Goal: Browse casually: Explore the website without a specific task or goal

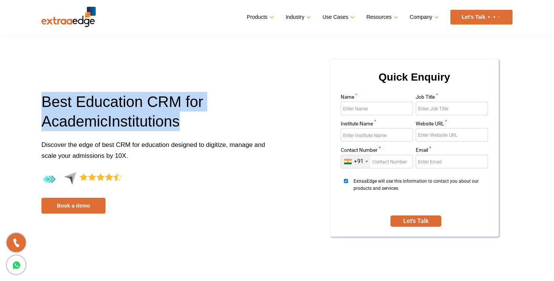
drag, startPoint x: 219, startPoint y: 131, endPoint x: 63, endPoint y: 62, distance: 170.7
click at [63, 62] on div "Best Education CRM for A cademic I nstitutions Discover the edge of best CRM fo…" at bounding box center [277, 152] width 482 height 189
click at [114, 104] on h1 "Best Education CRM for A cademic I nstitutions" at bounding box center [156, 115] width 230 height 47
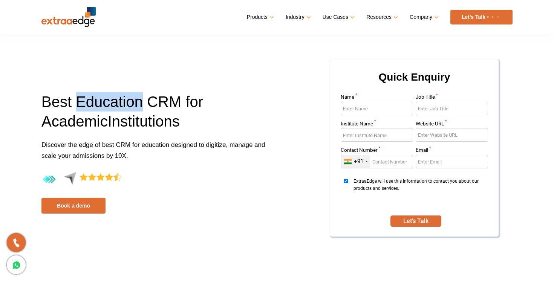
click at [114, 104] on h1 "Best Education CRM for A cademic I nstitutions" at bounding box center [156, 115] width 230 height 47
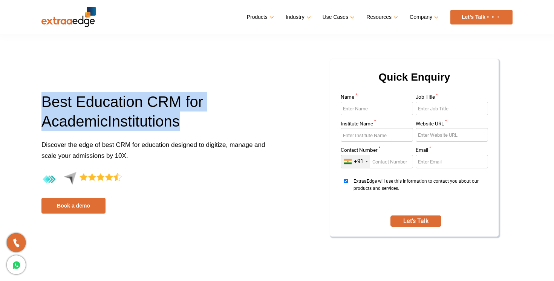
click at [114, 104] on h1 "Best Education CRM for A cademic I nstitutions" at bounding box center [156, 115] width 230 height 47
click at [185, 110] on h1 "Best Education CRM for A cademic I nstitutions" at bounding box center [156, 115] width 230 height 47
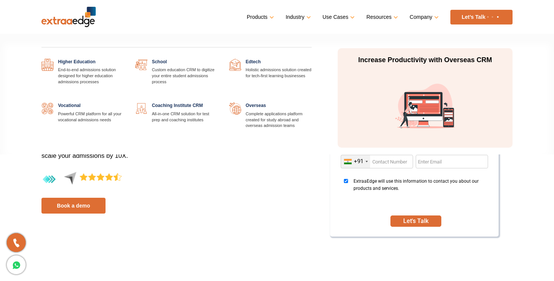
click at [300, 18] on link "Industry" at bounding box center [298, 17] width 24 height 11
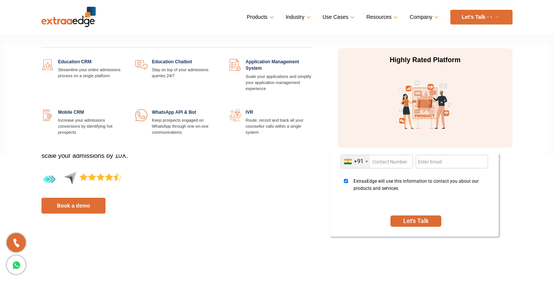
click at [268, 17] on link "Products" at bounding box center [260, 17] width 26 height 11
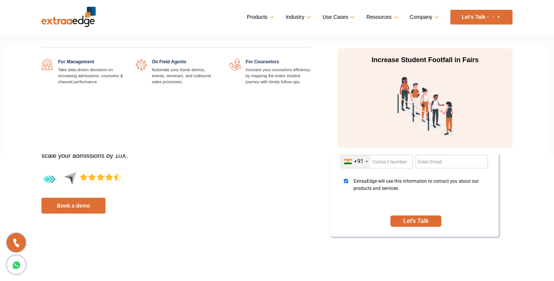
click at [333, 19] on link "Use Cases" at bounding box center [338, 17] width 31 height 11
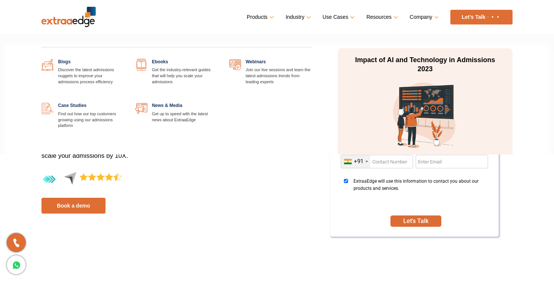
click at [391, 21] on link "Resources" at bounding box center [381, 17] width 30 height 11
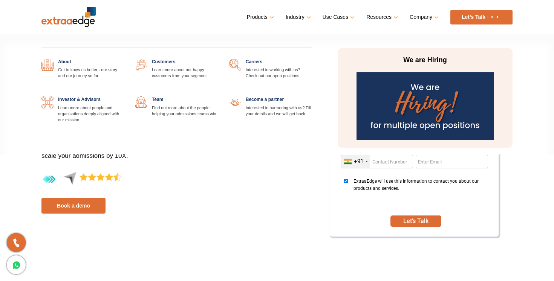
click at [428, 17] on link "Company" at bounding box center [424, 17] width 28 height 11
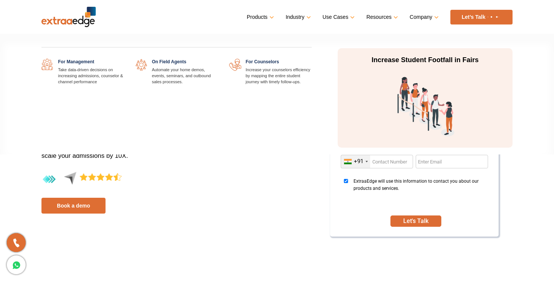
click at [323, 12] on link "Use Cases" at bounding box center [338, 17] width 31 height 11
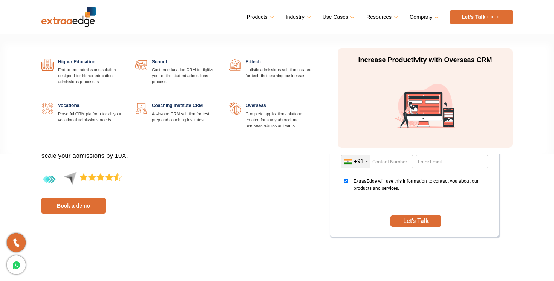
click at [301, 18] on link "Industry" at bounding box center [298, 17] width 24 height 11
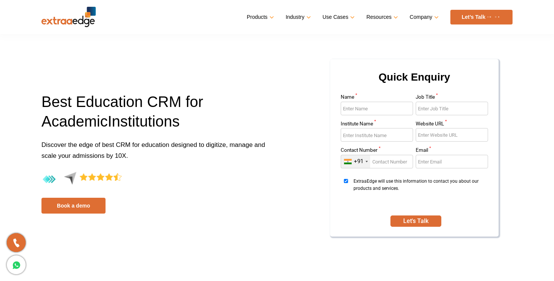
click at [261, 162] on p "Discover the edge of best CRM for education designed to digitize, manage and sc…" at bounding box center [156, 155] width 230 height 32
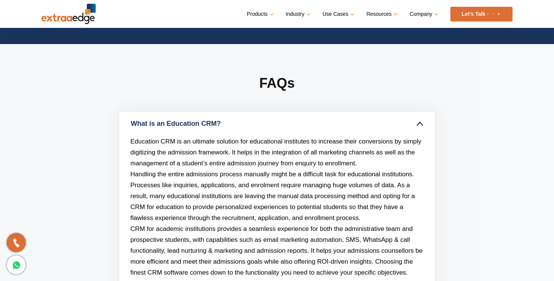
scroll to position [3345, 0]
